Goal: Task Accomplishment & Management: Manage account settings

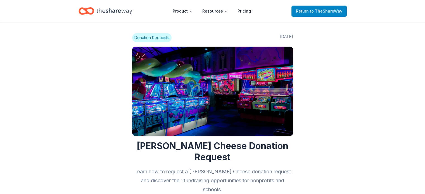
click at [309, 11] on span "Return to TheShareWay" at bounding box center [319, 11] width 46 height 7
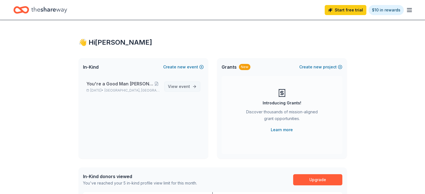
click at [187, 88] on span "event" at bounding box center [184, 86] width 11 height 5
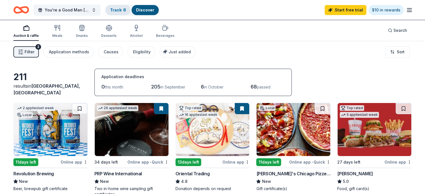
click at [124, 12] on link "Track · 8" at bounding box center [118, 10] width 16 height 5
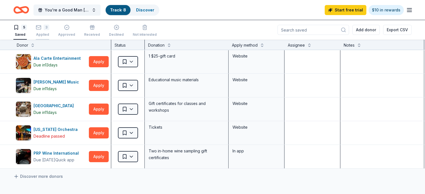
click at [49, 29] on div "3" at bounding box center [42, 28] width 13 height 6
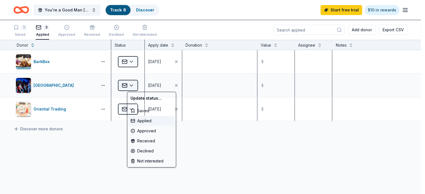
click at [134, 82] on html "You're a Good Man [PERSON_NAME]-Silent Auction Track · 8 Discover Start free tr…" at bounding box center [212, 97] width 425 height 194
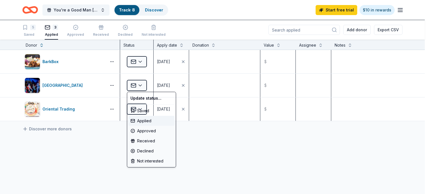
click at [222, 80] on html "You're a Good Man [PERSON_NAME]-Silent Auction Track · 8 Discover Start free tr…" at bounding box center [214, 97] width 429 height 194
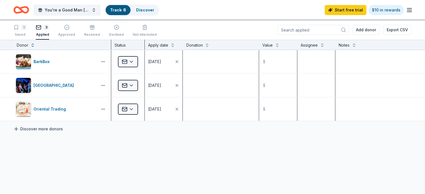
click at [32, 127] on link "Discover more donors" at bounding box center [37, 129] width 49 height 7
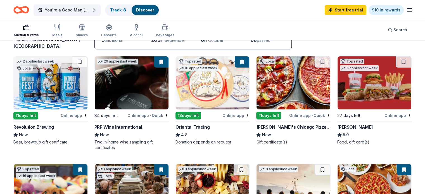
scroll to position [9, 0]
